Goal: Check status: Check status

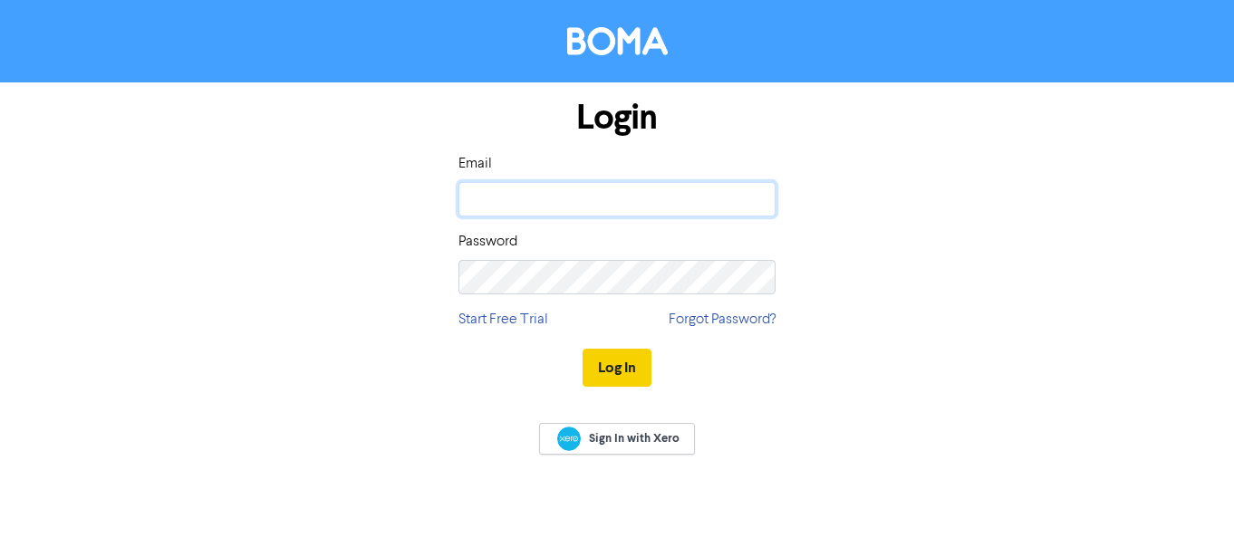
type input "[EMAIL_ADDRESS][DOMAIN_NAME]"
click at [598, 365] on button "Log In" at bounding box center [617, 368] width 69 height 38
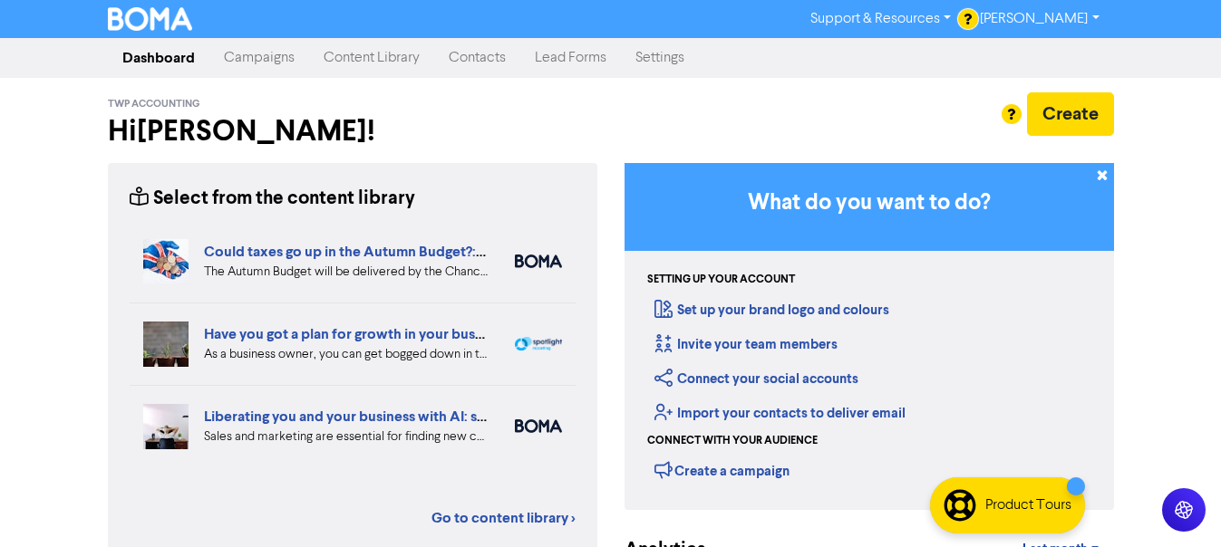
click at [231, 56] on link "Campaigns" at bounding box center [259, 58] width 100 height 36
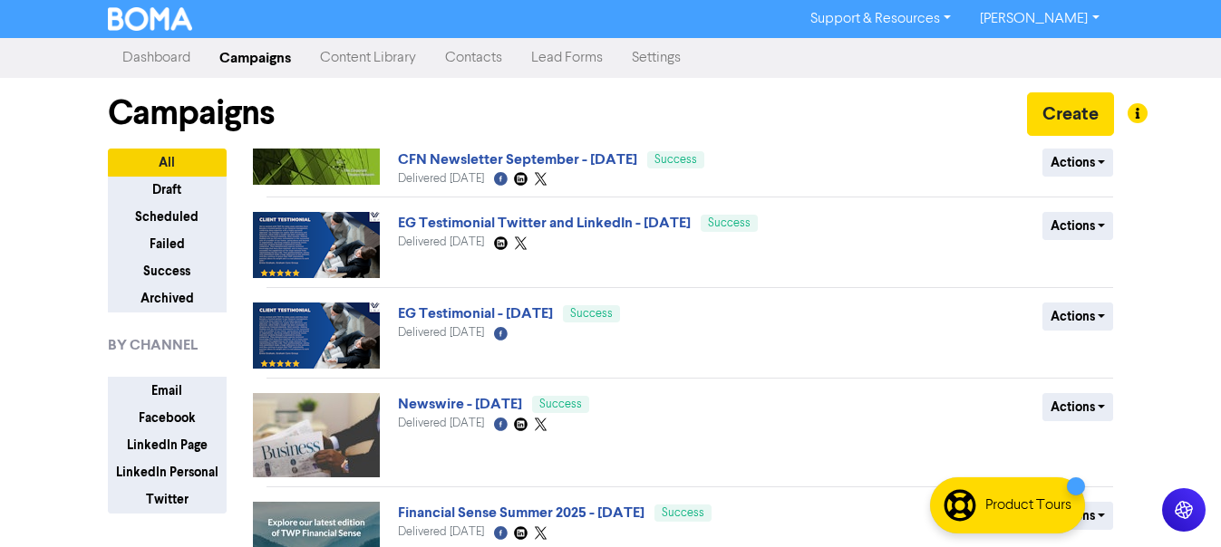
click at [301, 163] on img at bounding box center [316, 167] width 127 height 36
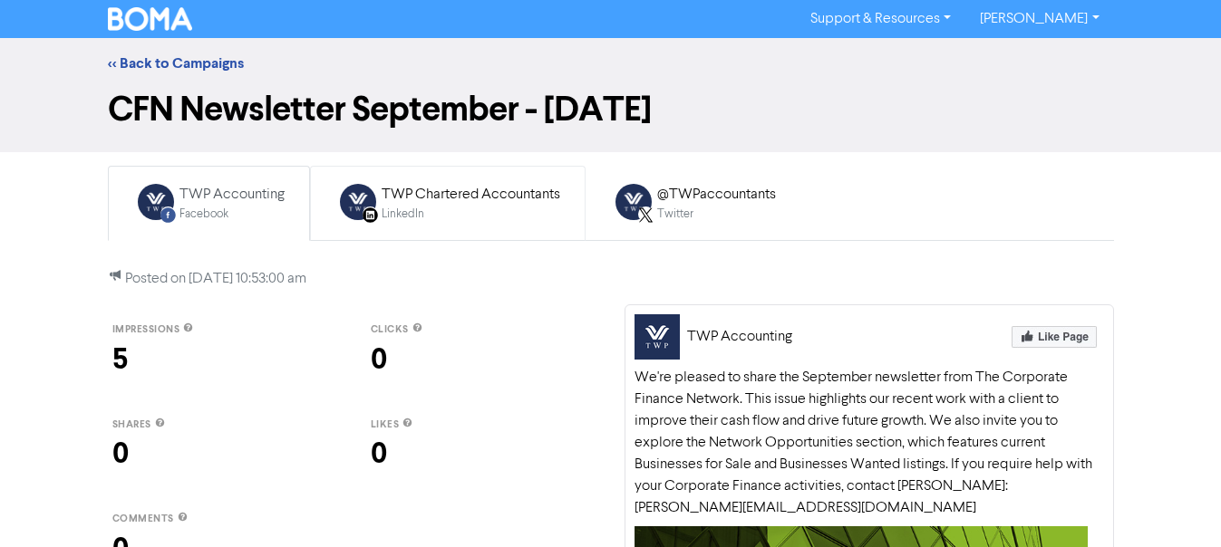
click at [366, 208] on div "LinkedIn Page Created with Sketch." at bounding box center [370, 214] width 15 height 15
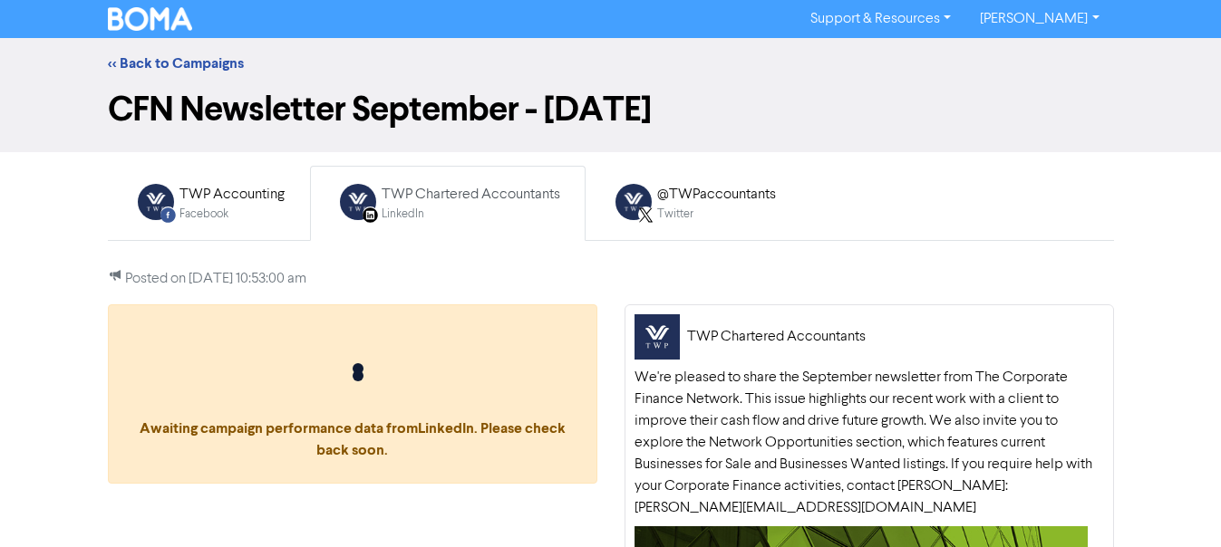
click at [366, 208] on div "LinkedIn Page Created with Sketch." at bounding box center [370, 214] width 15 height 15
click at [726, 212] on div "Twitter" at bounding box center [716, 214] width 119 height 17
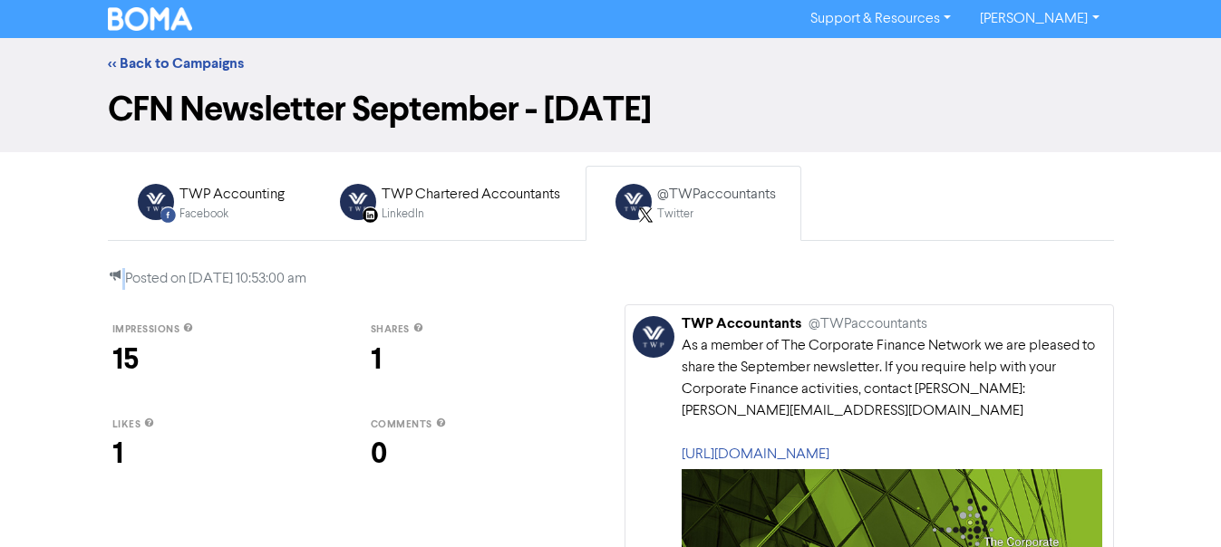
click at [726, 212] on div "Twitter" at bounding box center [716, 214] width 119 height 17
click at [526, 218] on div "LinkedIn" at bounding box center [471, 214] width 179 height 17
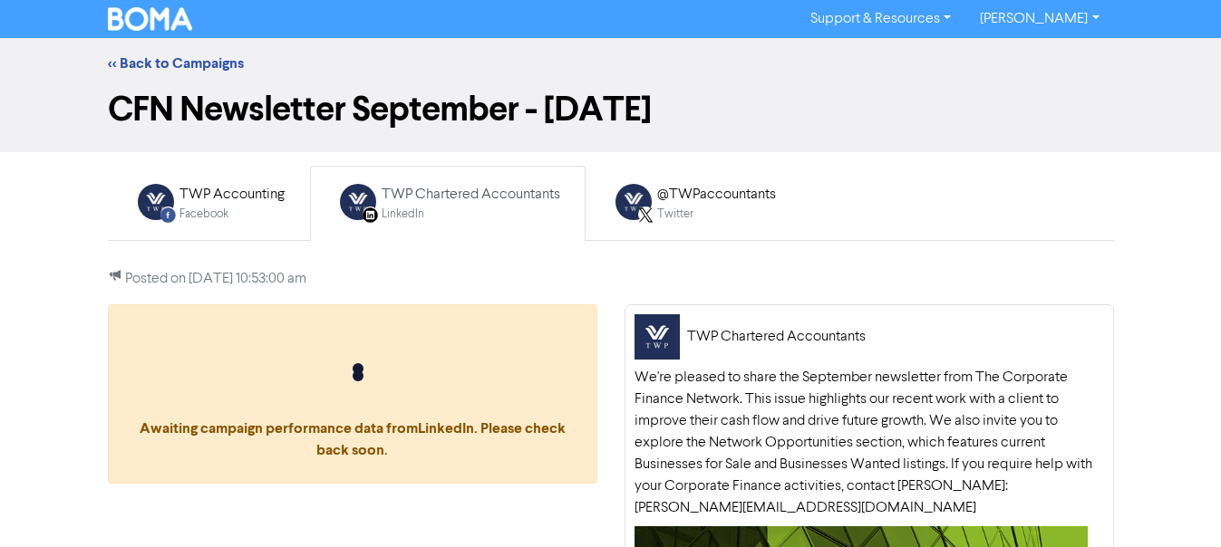
click at [525, 218] on div "LinkedIn" at bounding box center [471, 214] width 179 height 17
click at [711, 208] on div "Twitter" at bounding box center [716, 214] width 119 height 17
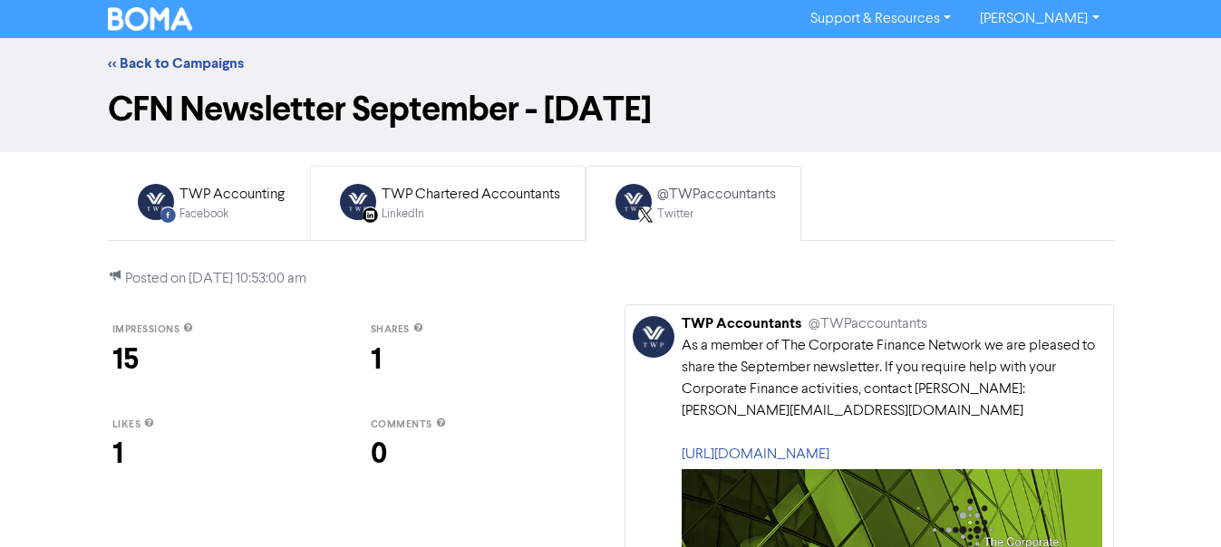
click at [514, 222] on div "LinkedIn" at bounding box center [471, 214] width 179 height 17
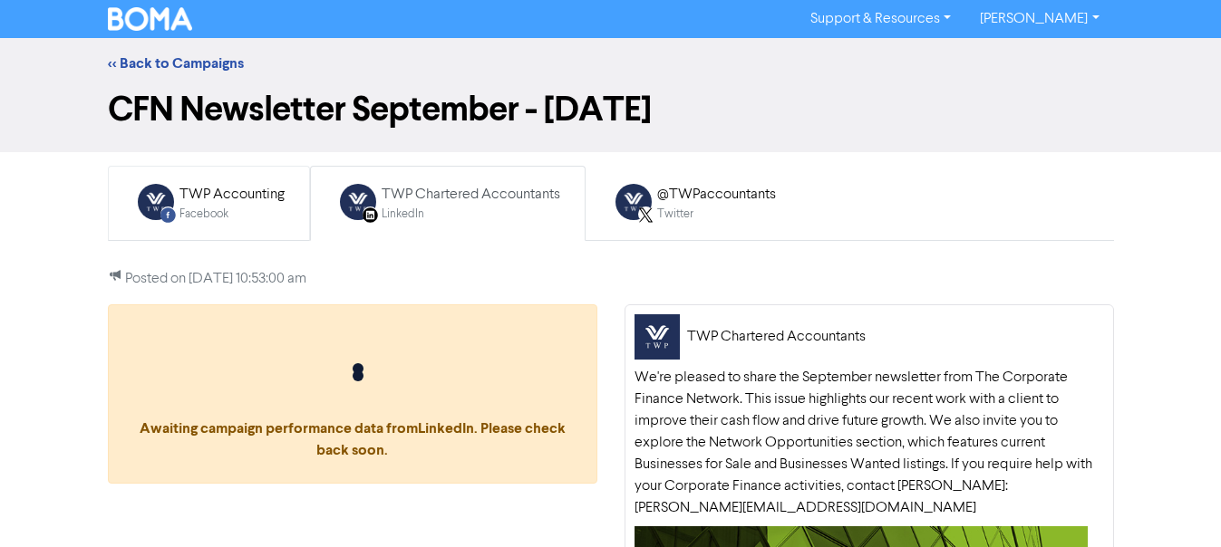
click at [208, 212] on div "Facebook" at bounding box center [231, 214] width 105 height 17
